Goal: Task Accomplishment & Management: Complete application form

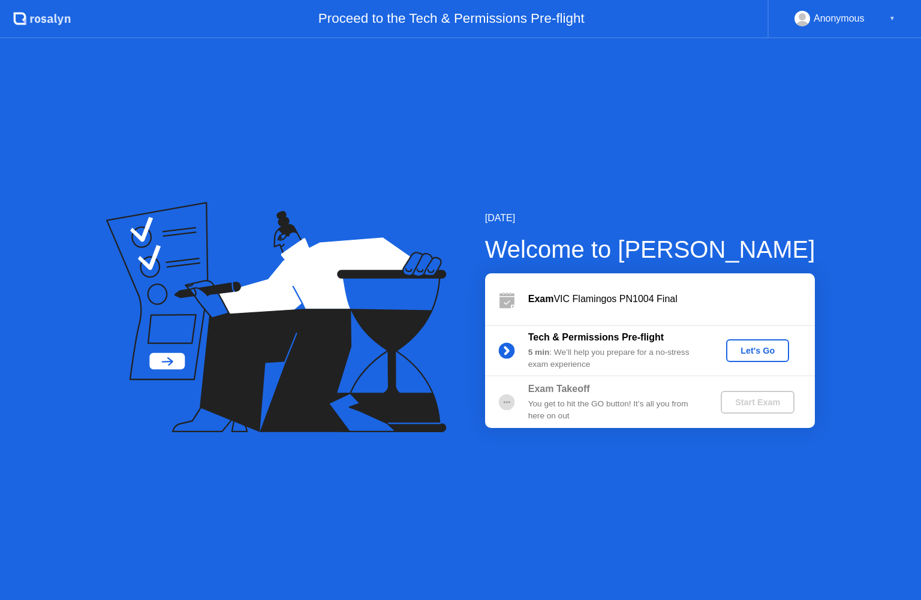
click at [781, 351] on div "Let's Go" at bounding box center [757, 351] width 53 height 10
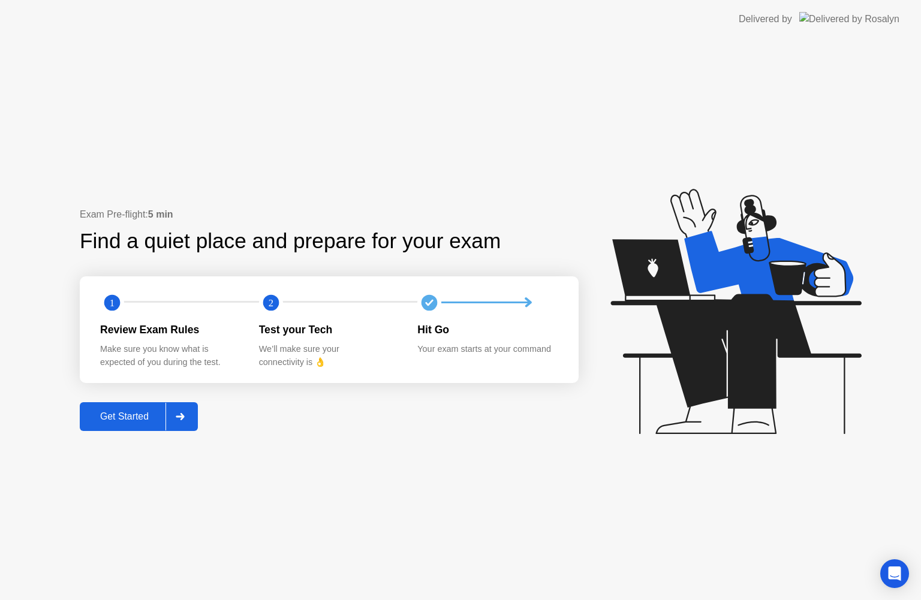
click at [192, 414] on div "Exam Pre-flight: 5 min Find a quiet place and prepare for your exam 1 2 Review …" at bounding box center [460, 319] width 921 height 562
click at [188, 413] on div at bounding box center [179, 417] width 29 height 28
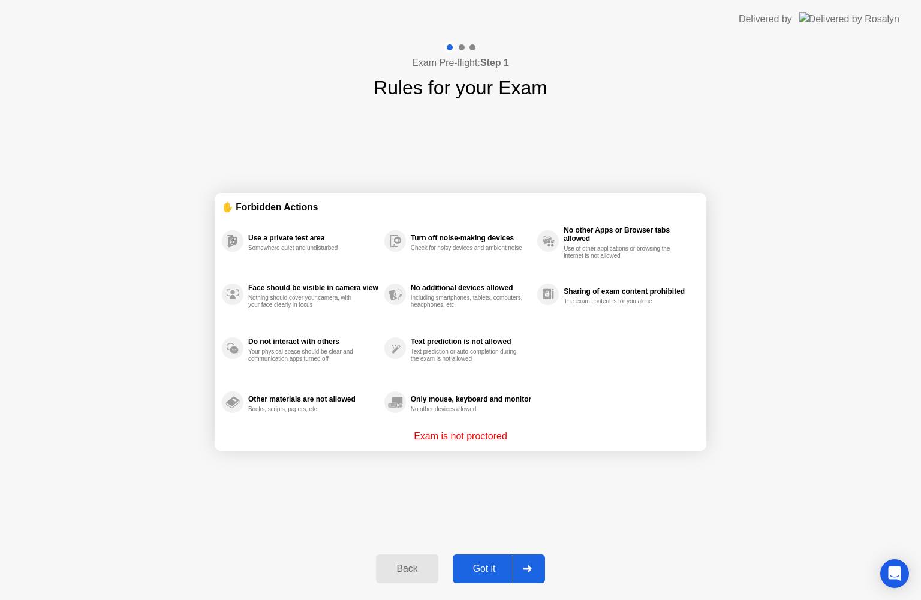
click at [495, 564] on div "Got it" at bounding box center [484, 569] width 56 height 11
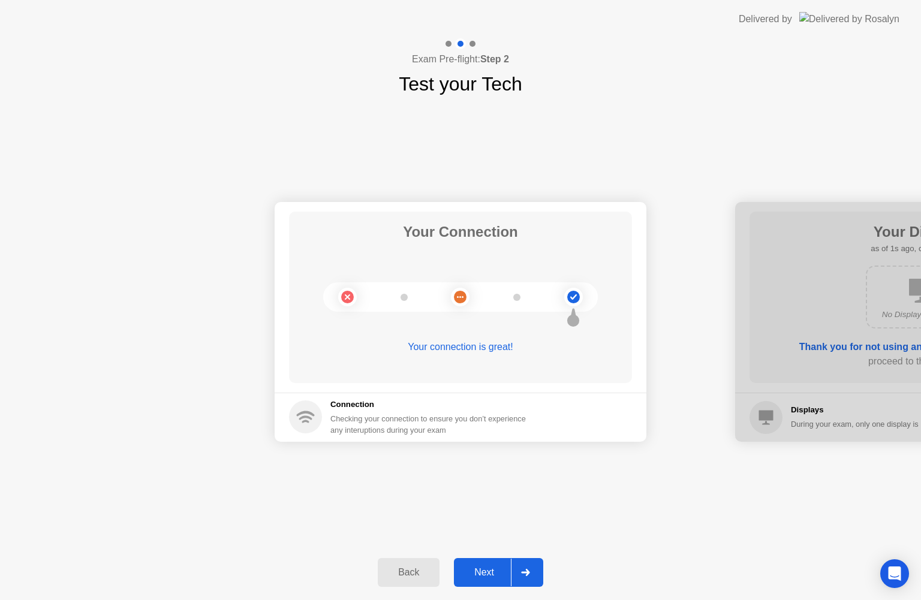
click at [526, 560] on div at bounding box center [525, 573] width 29 height 28
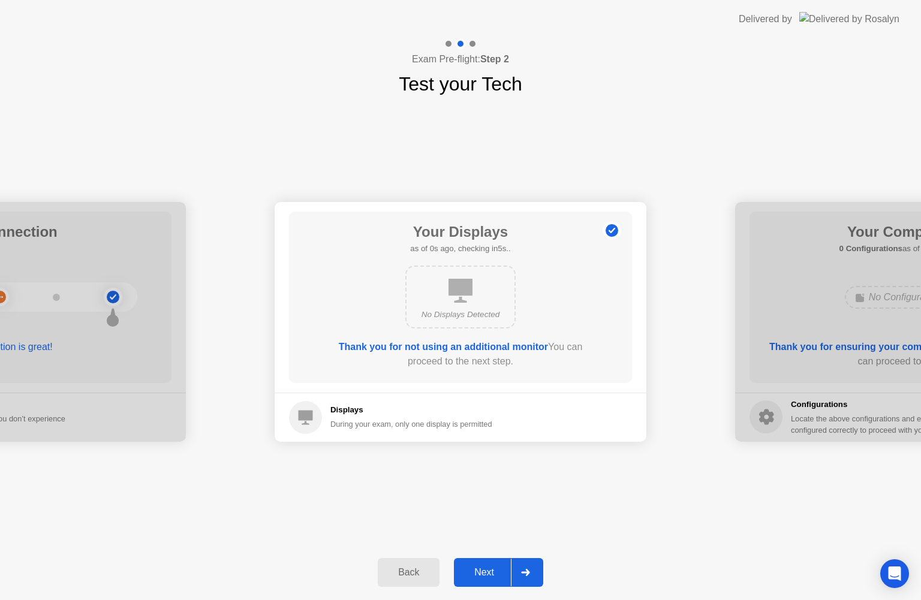
click at [526, 560] on div at bounding box center [525, 573] width 29 height 28
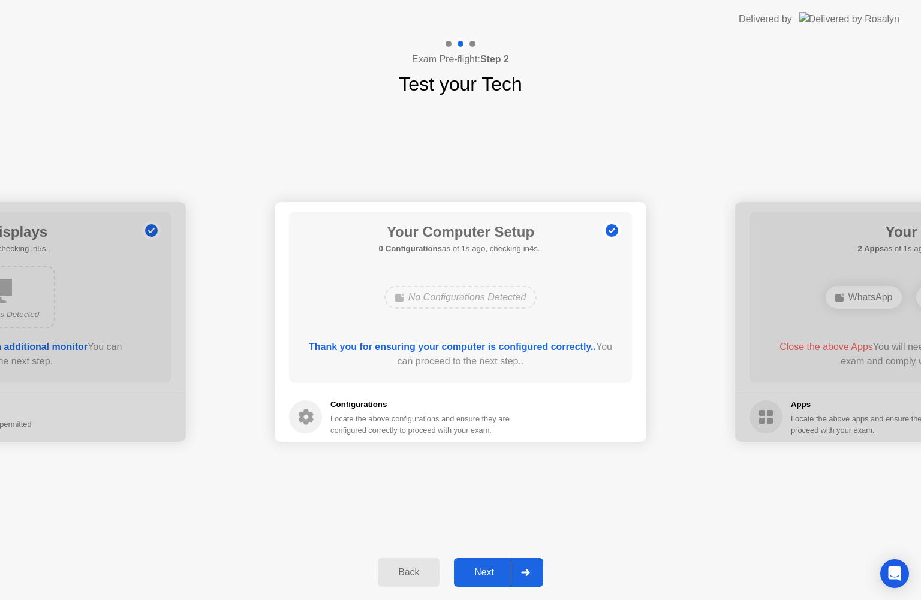
click at [526, 560] on div at bounding box center [525, 573] width 29 height 28
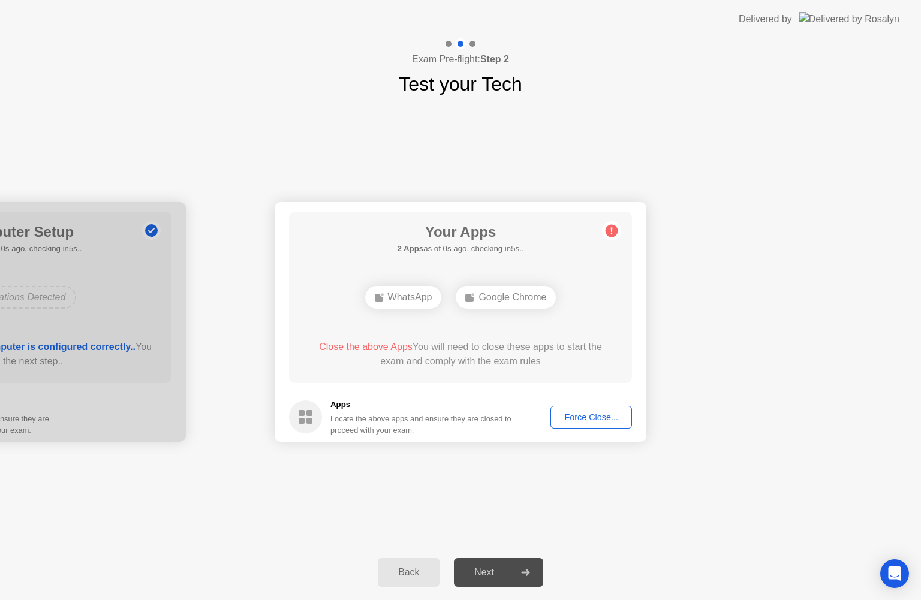
click at [573, 410] on button "Force Close..." at bounding box center [591, 417] width 82 height 23
click at [552, 420] on button "Force Close..." at bounding box center [591, 417] width 82 height 23
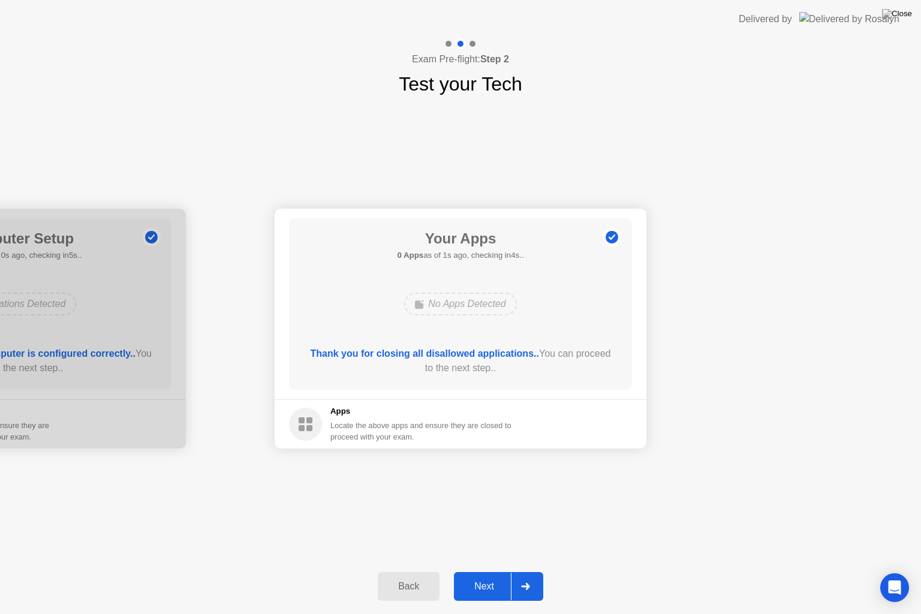
click at [523, 580] on div at bounding box center [525, 587] width 29 height 28
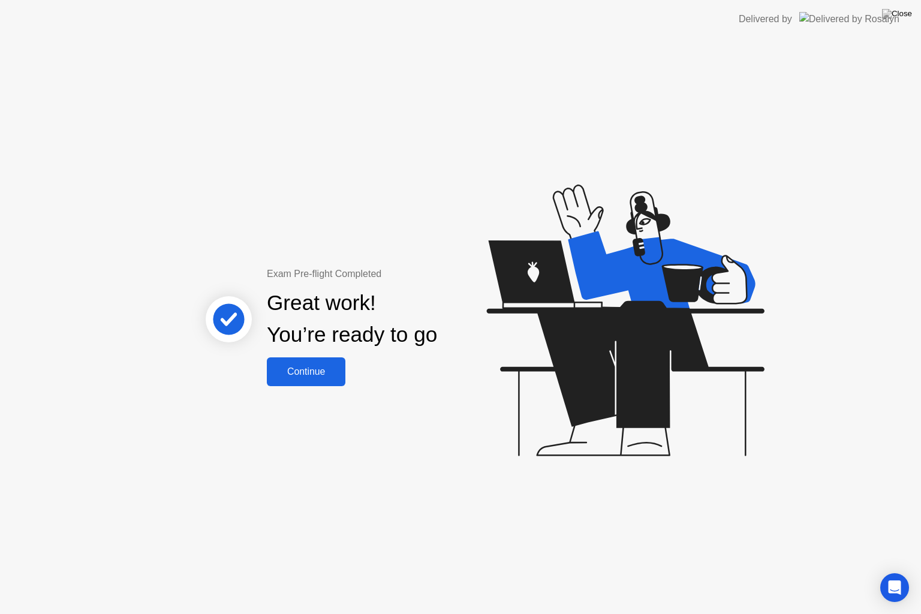
click at [342, 375] on div "Continue" at bounding box center [305, 371] width 71 height 11
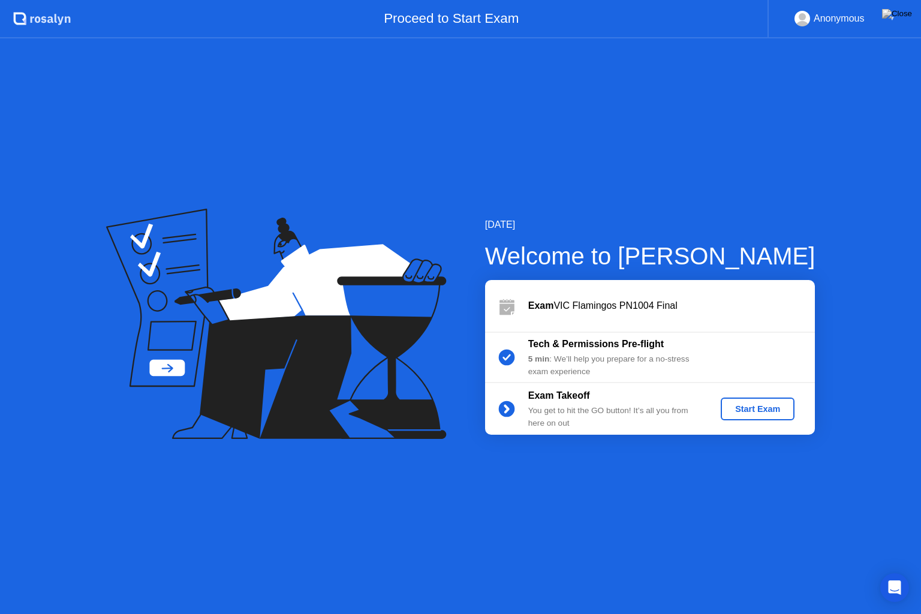
click at [733, 408] on div "Start Exam" at bounding box center [758, 409] width 64 height 10
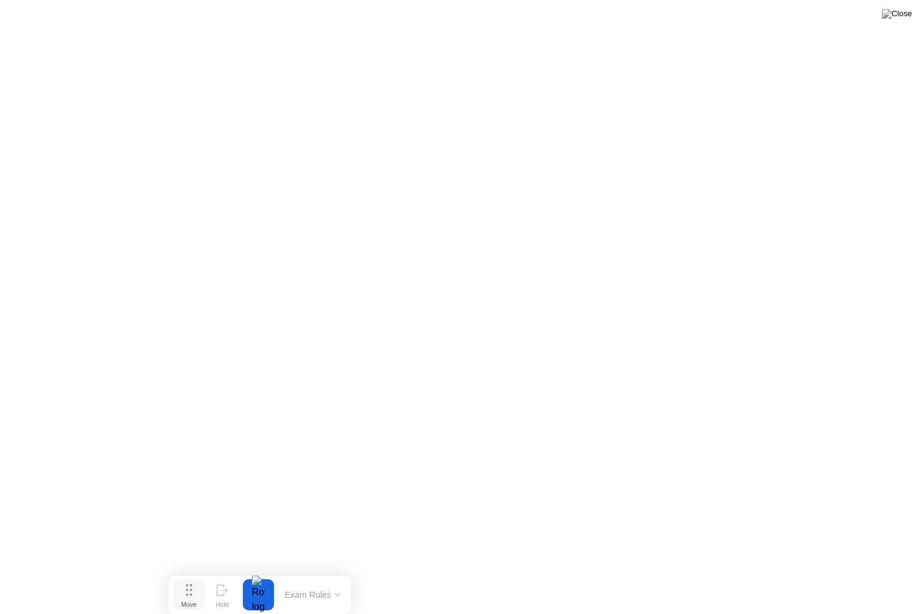
drag, startPoint x: 390, startPoint y: 590, endPoint x: 189, endPoint y: 600, distance: 200.5
click at [189, 600] on button "Move" at bounding box center [188, 594] width 31 height 31
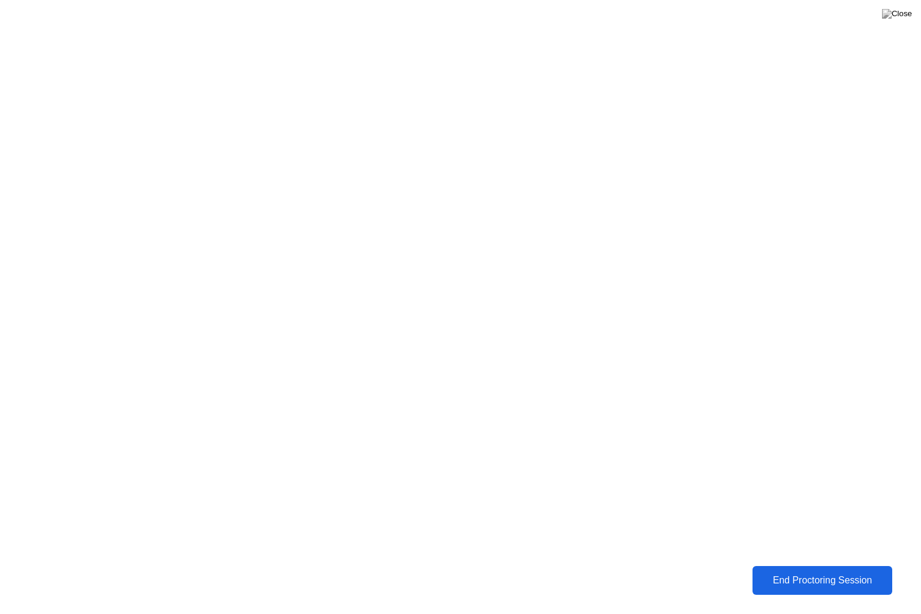
click at [851, 577] on div "End Proctoring Session" at bounding box center [821, 580] width 133 height 11
